Goal: Transaction & Acquisition: Purchase product/service

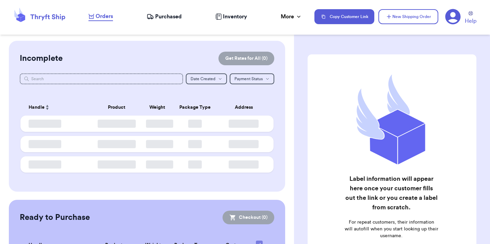
checkbox input "false"
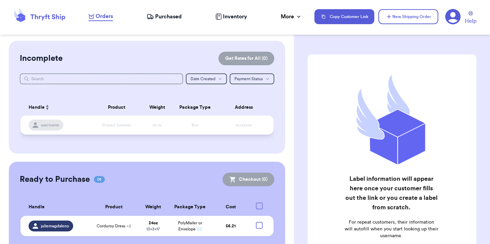
scroll to position [19, 0]
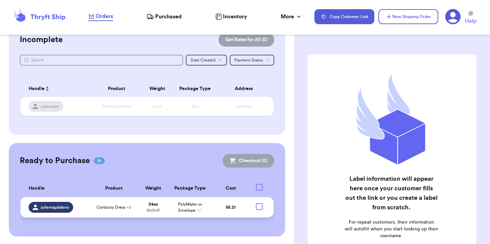
click at [256, 206] on div at bounding box center [259, 206] width 7 height 7
click at [259, 203] on input "checkbox" at bounding box center [259, 203] width 0 height 0
checkbox input "true"
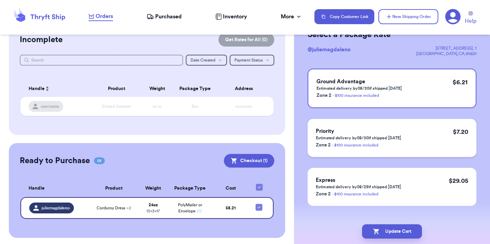
scroll to position [44, 0]
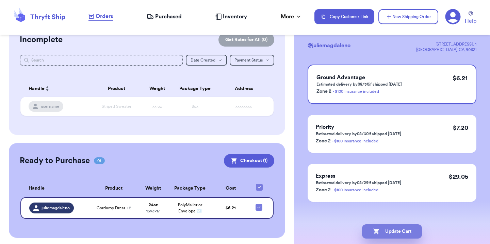
click at [390, 233] on button "Update Cart" at bounding box center [392, 231] width 60 height 14
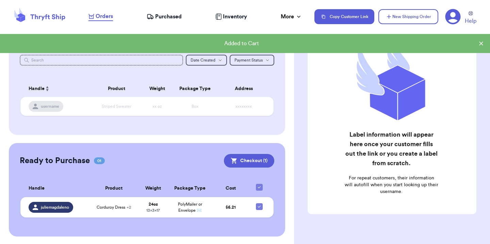
click at [260, 172] on div "Ready to Purchase 01 Checkout ( 1 ) Checkout ( 1 ) Handle Product Weight Packag…" at bounding box center [147, 189] width 276 height 93
click at [258, 161] on button "Checkout ( 1 )" at bounding box center [249, 161] width 50 height 14
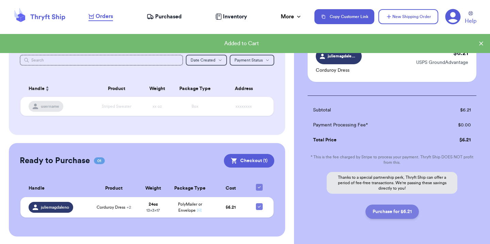
click at [391, 213] on button "Purchase for $6.21" at bounding box center [391, 212] width 53 height 14
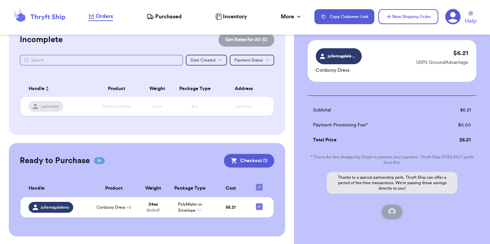
checkbox input "false"
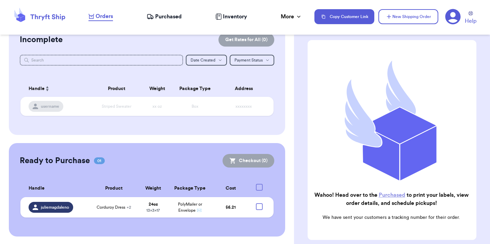
checkbox input "true"
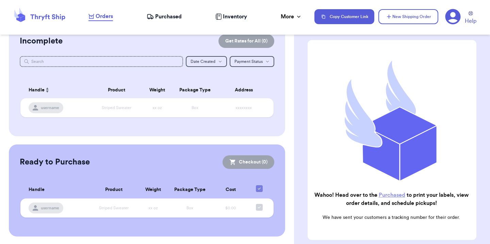
scroll to position [0, 0]
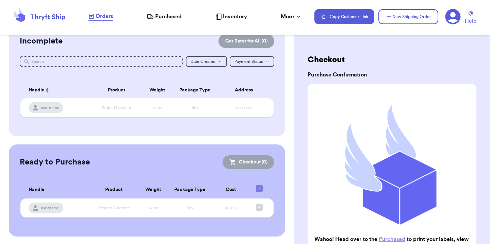
click at [171, 14] on span "Purchased" at bounding box center [168, 17] width 27 height 8
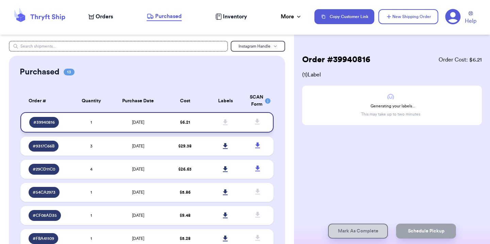
click at [154, 124] on td "[DATE]" at bounding box center [138, 122] width 53 height 20
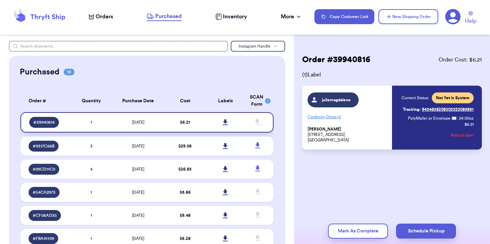
click at [218, 119] on link at bounding box center [225, 122] width 15 height 15
